Goal: Navigation & Orientation: Find specific page/section

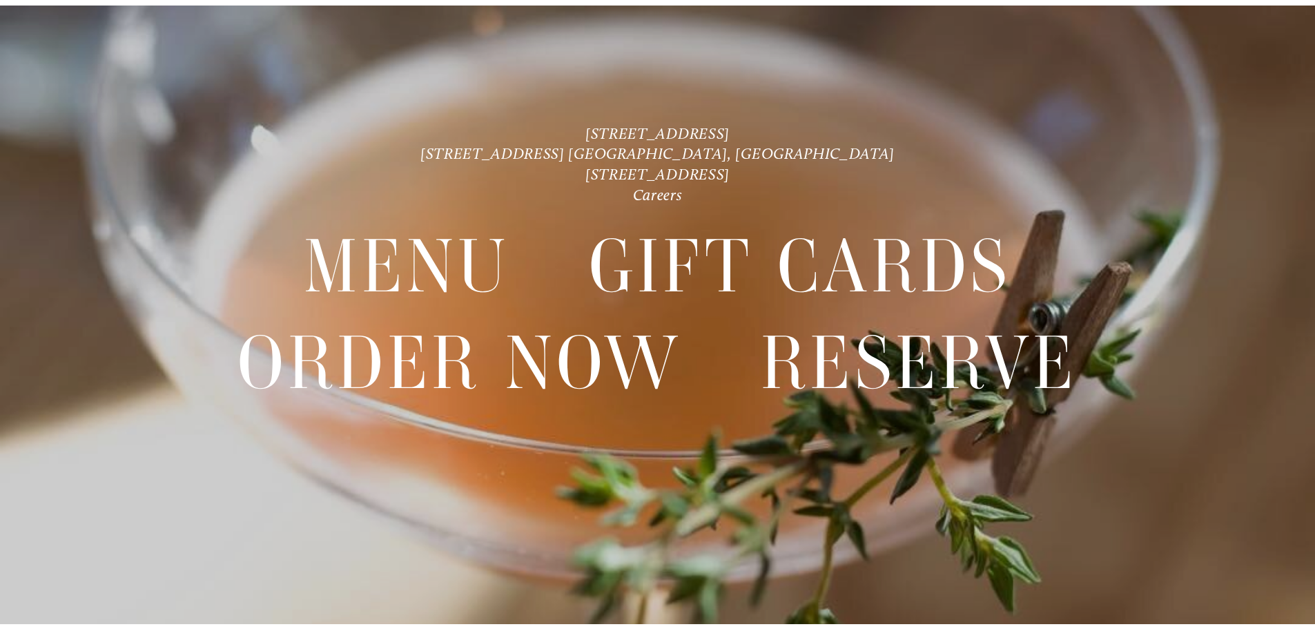
scroll to position [29, 0]
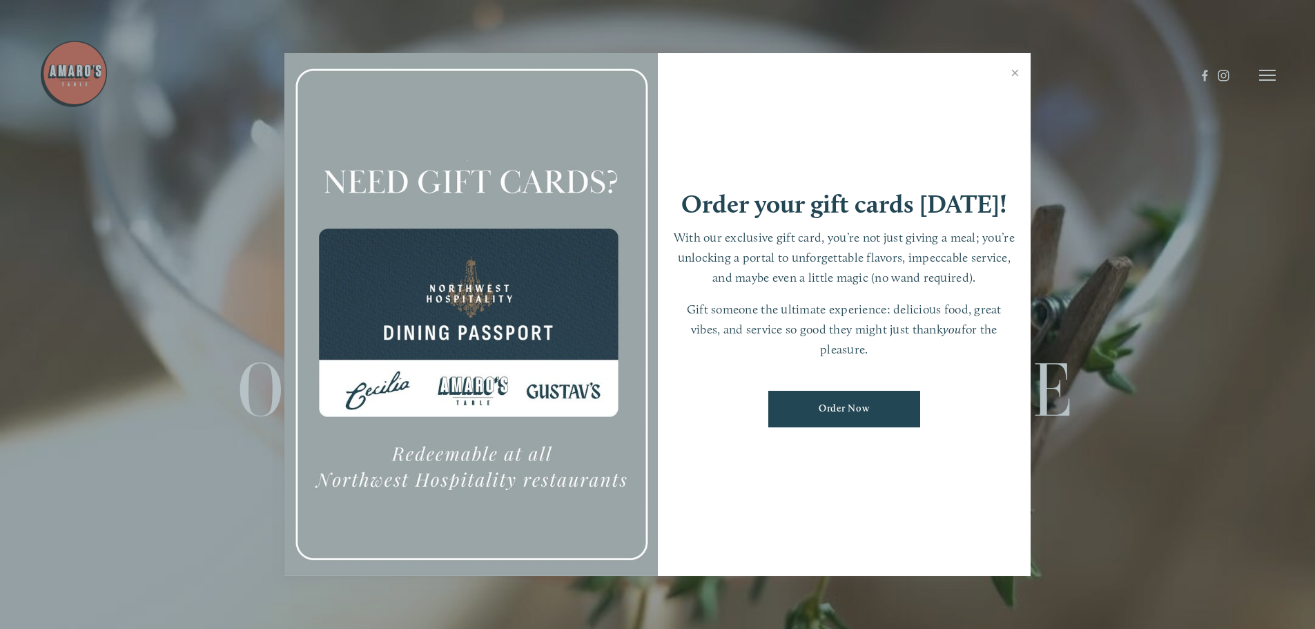
click at [815, 416] on link "Order Now" at bounding box center [844, 409] width 152 height 37
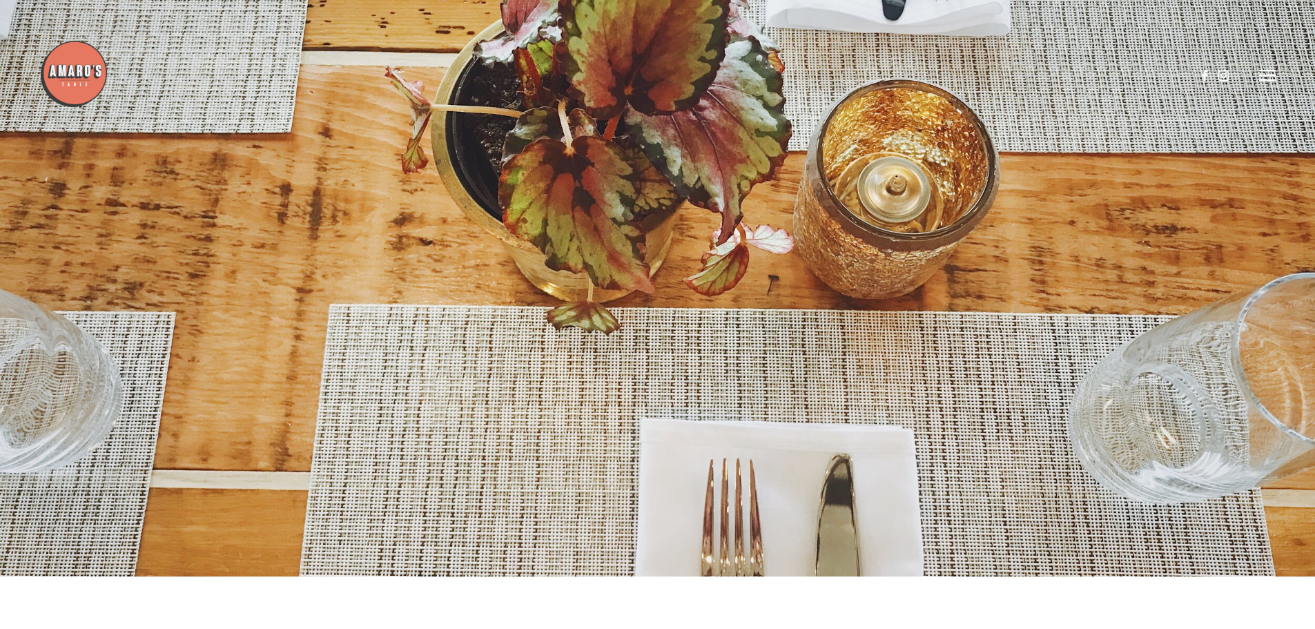
scroll to position [69, 0]
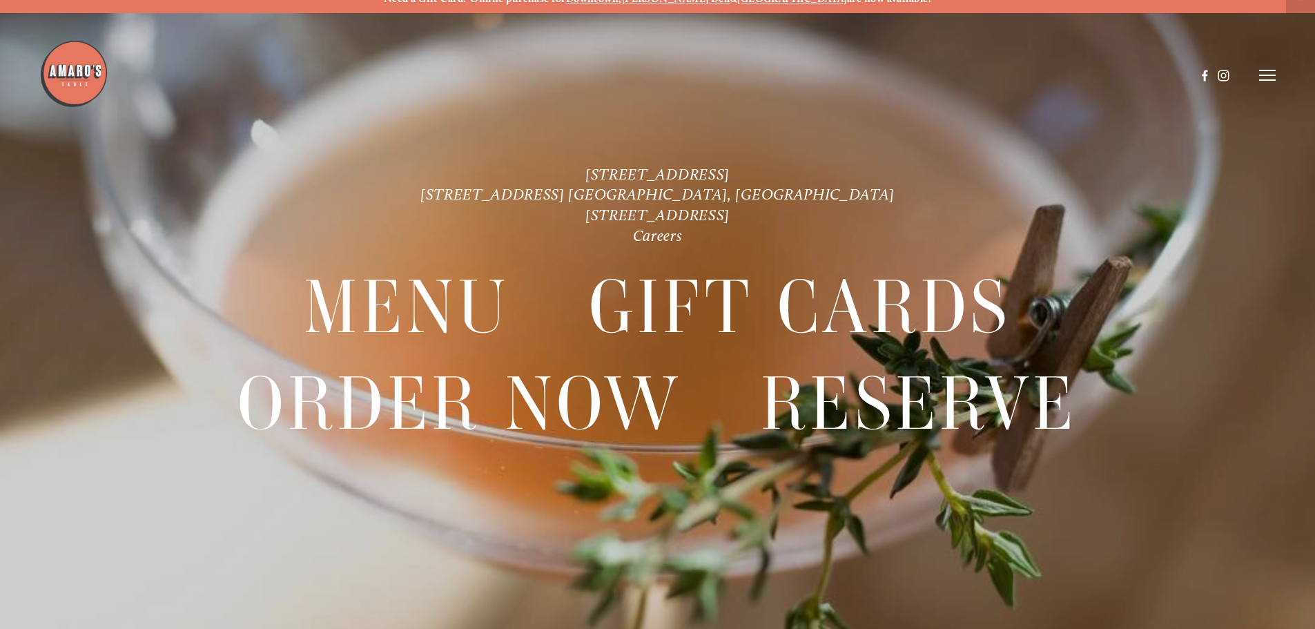
scroll to position [29, 0]
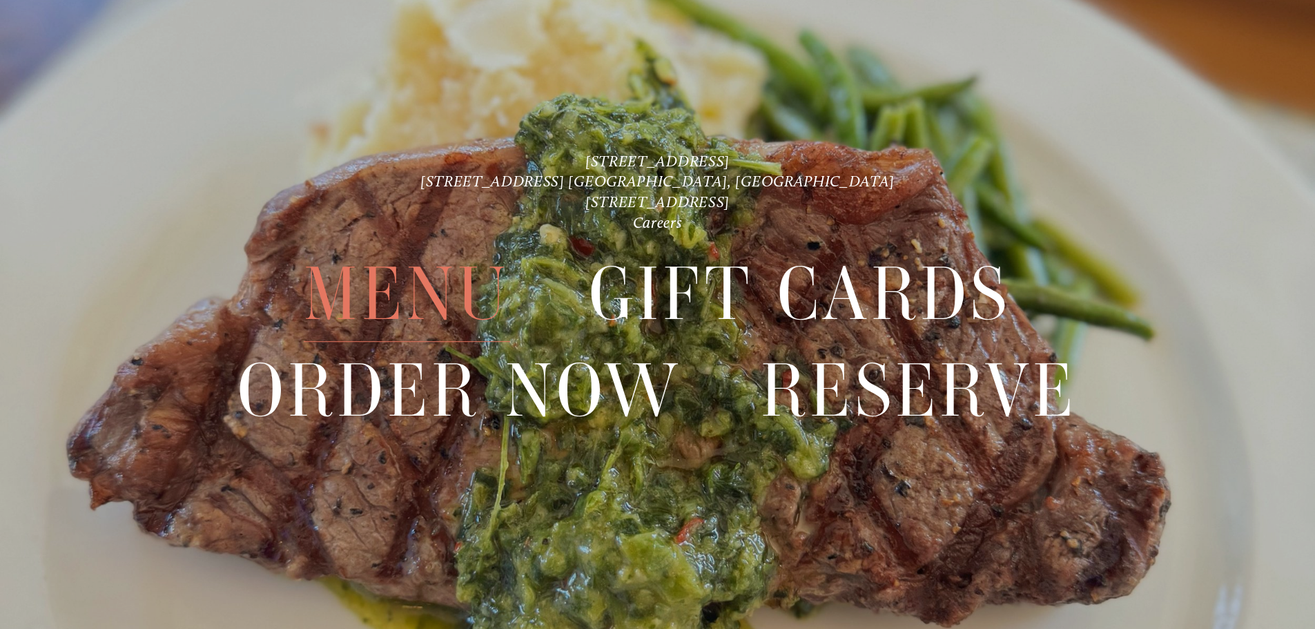
click at [464, 278] on span "Menu" at bounding box center [407, 294] width 206 height 95
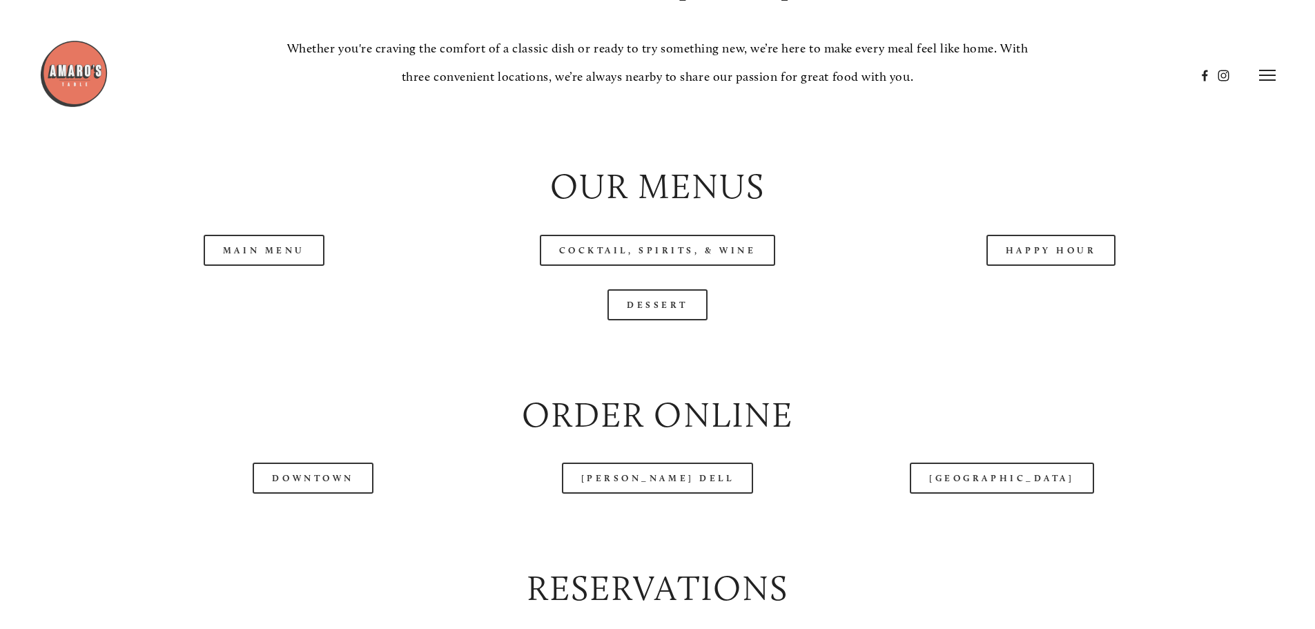
scroll to position [1450, 0]
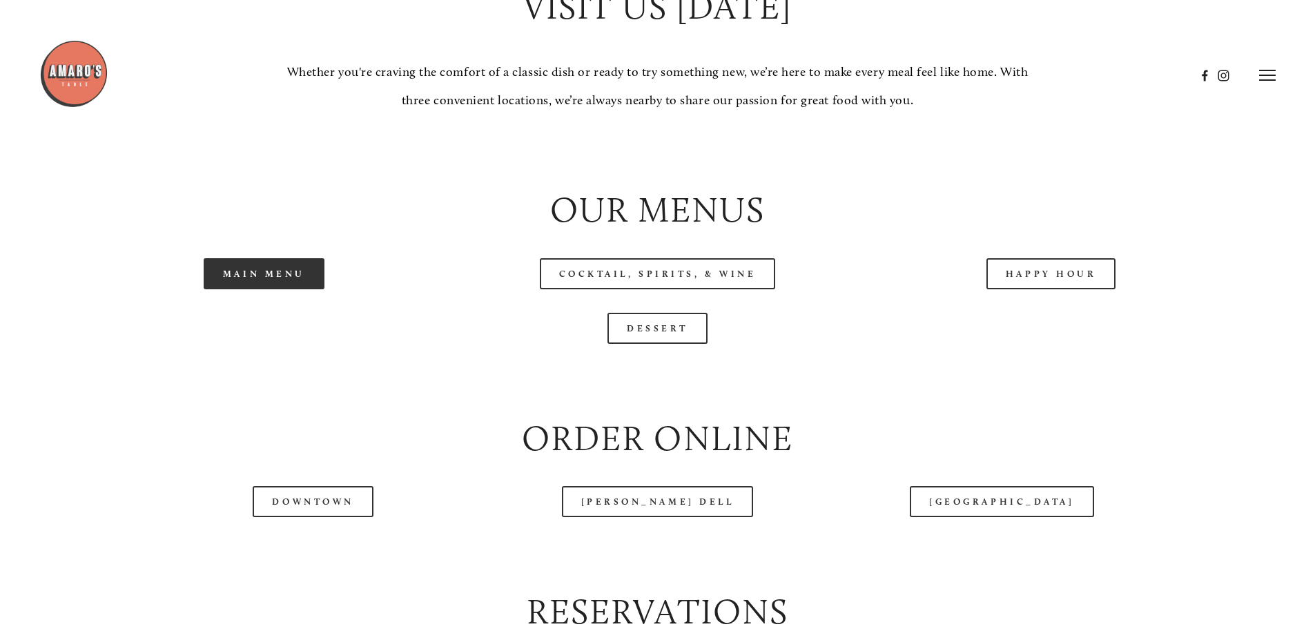
click at [286, 289] on link "Main Menu" at bounding box center [264, 273] width 121 height 31
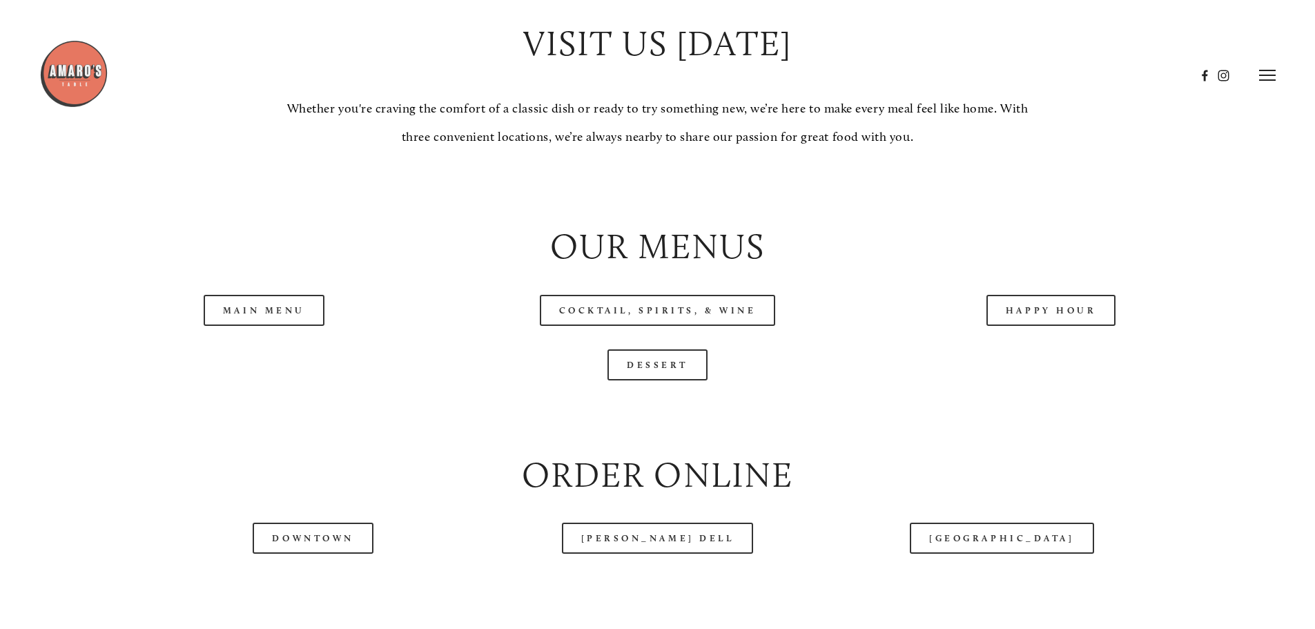
scroll to position [1381, 0]
